Goal: Information Seeking & Learning: Learn about a topic

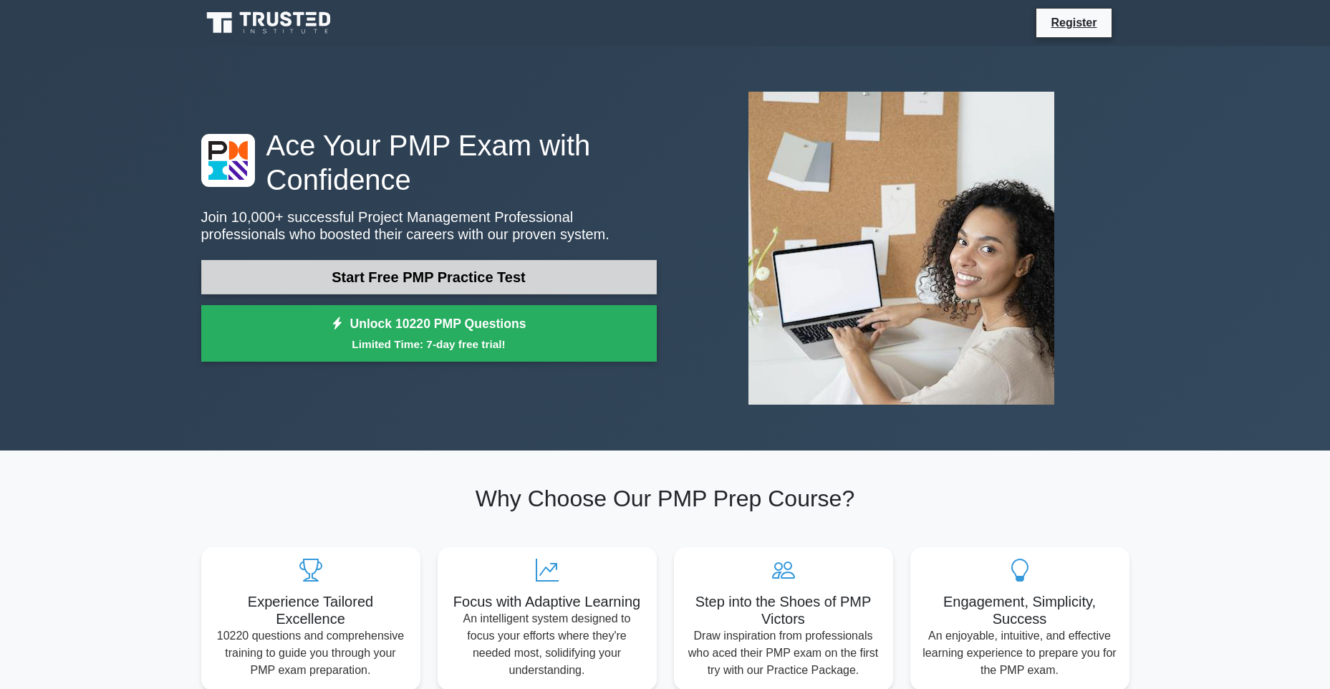
click at [445, 274] on link "Start Free PMP Practice Test" at bounding box center [429, 277] width 456 height 34
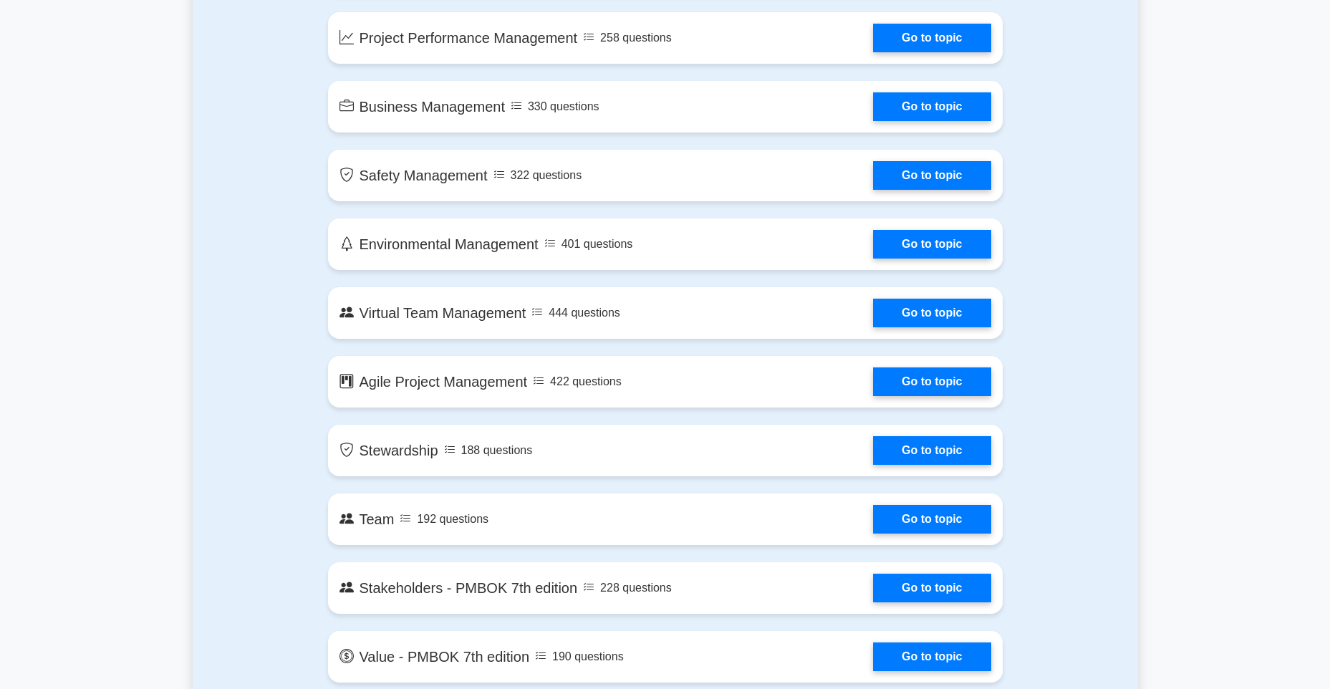
scroll to position [2454, 0]
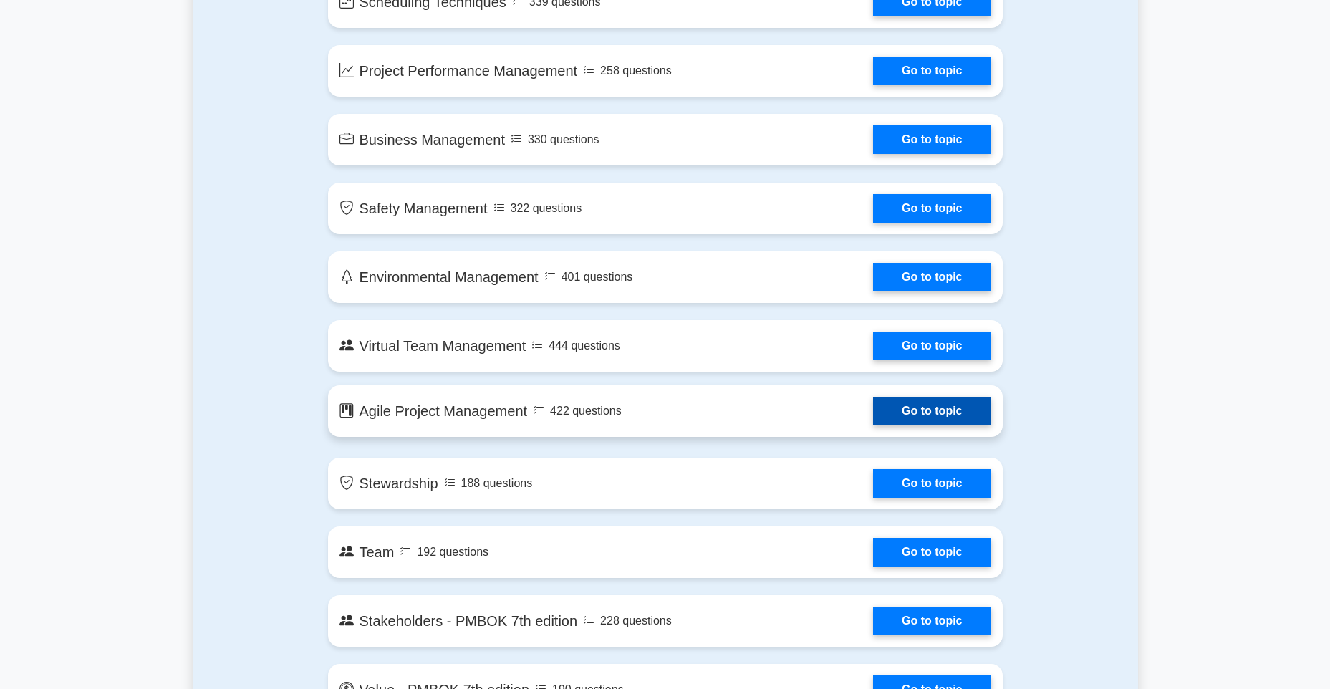
click at [952, 416] on link "Go to topic" at bounding box center [931, 411] width 117 height 29
